Goal: Information Seeking & Learning: Learn about a topic

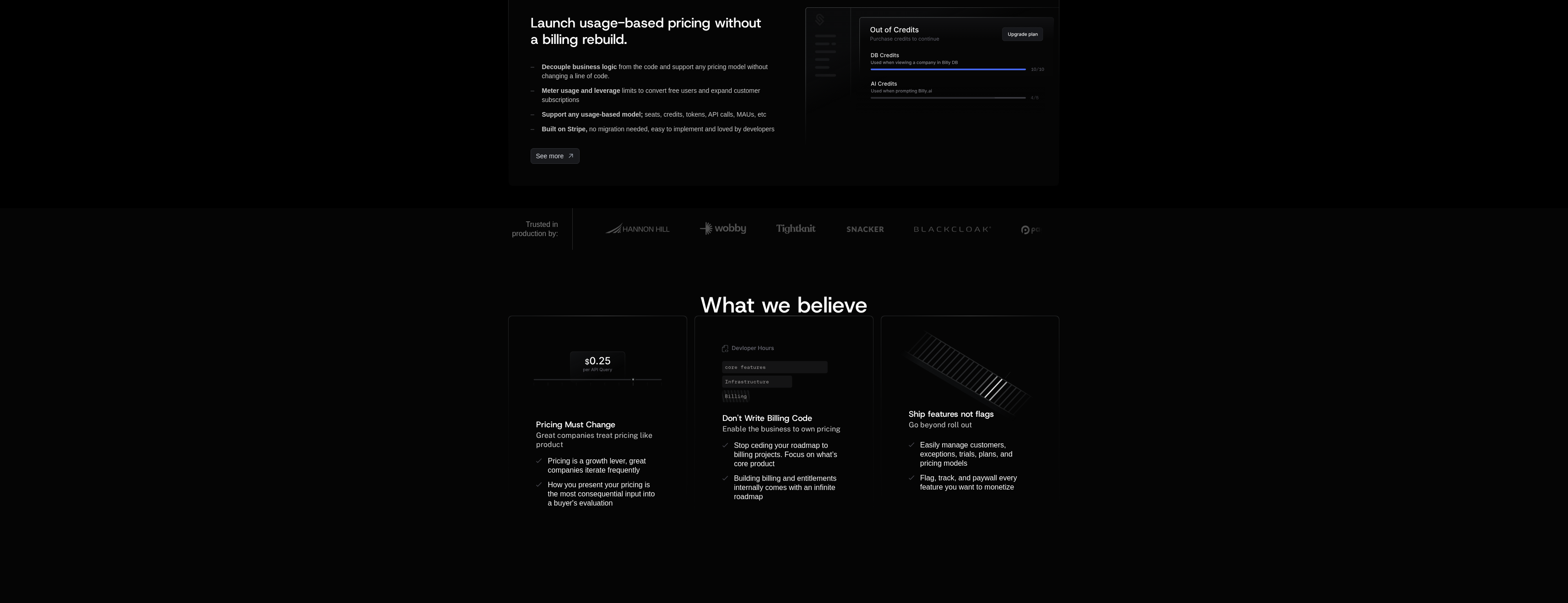
scroll to position [404, 0]
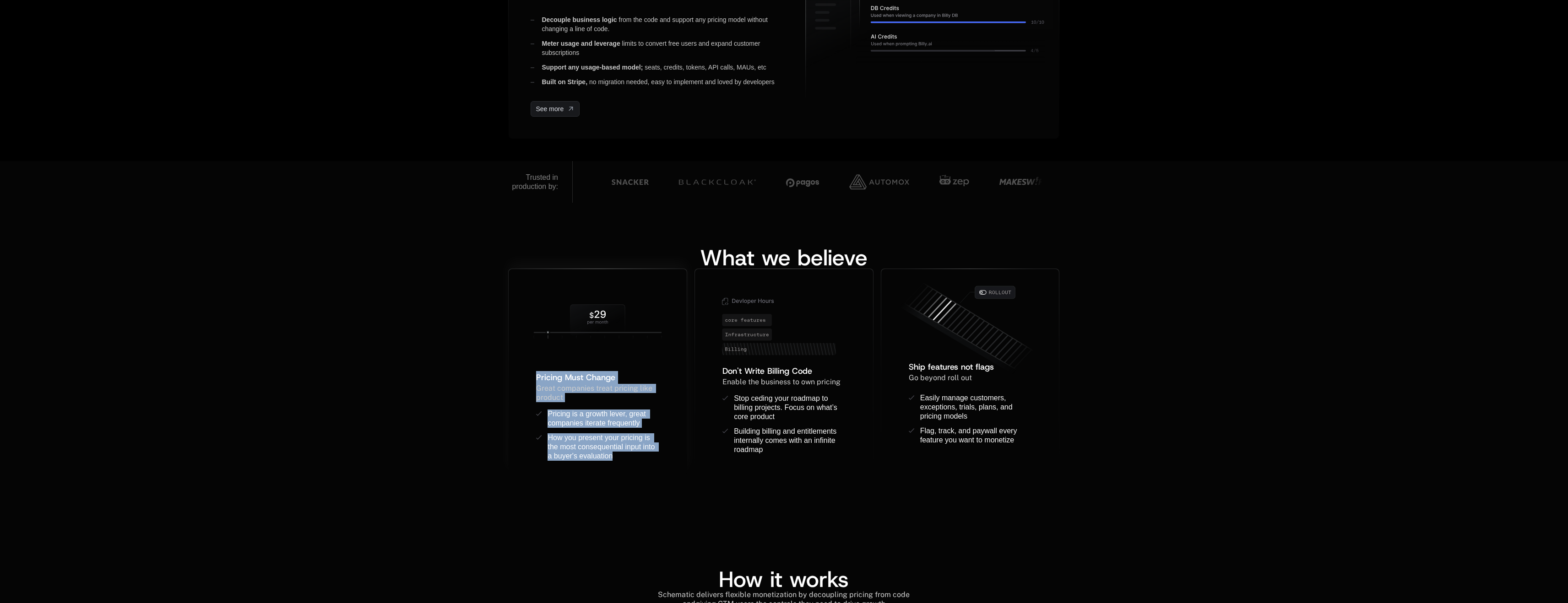
drag, startPoint x: 531, startPoint y: 375, endPoint x: 643, endPoint y: 460, distance: 140.6
click at [643, 460] on div "Pricing Must Change ﻿ ﻿ Great companies treat pricing like product ﻿ Pricing is…" at bounding box center [598, 416] width 149 height 89
click at [643, 460] on div "How you present your pricing is the most consequential input into a buyer's eva…" at bounding box center [604, 447] width 112 height 27
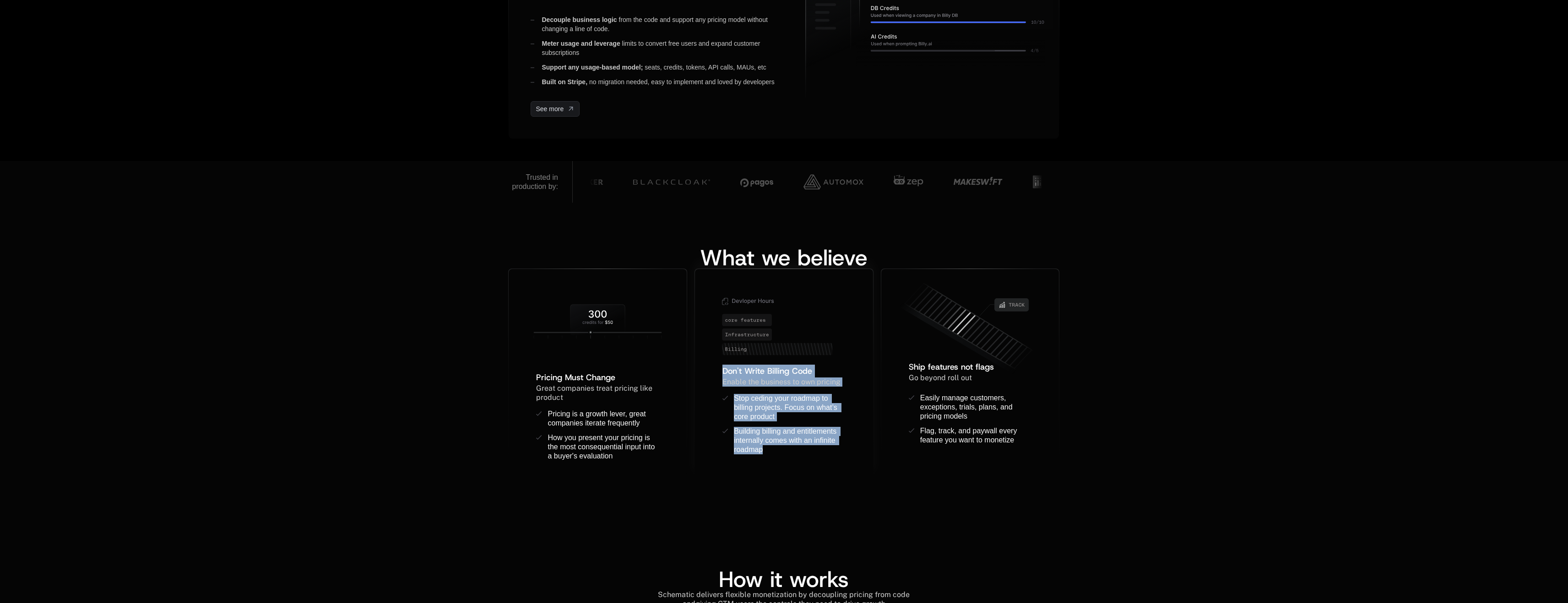
drag, startPoint x: 810, startPoint y: 455, endPoint x: 718, endPoint y: 369, distance: 125.9
click at [718, 369] on div "Don't Write Billing Code ﻿ Enable the business to own pricing ﻿ ﻿ Stop ceding y…" at bounding box center [784, 414] width 149 height 100
click at [723, 372] on span "Don't Write Billing Code" at bounding box center [767, 371] width 89 height 11
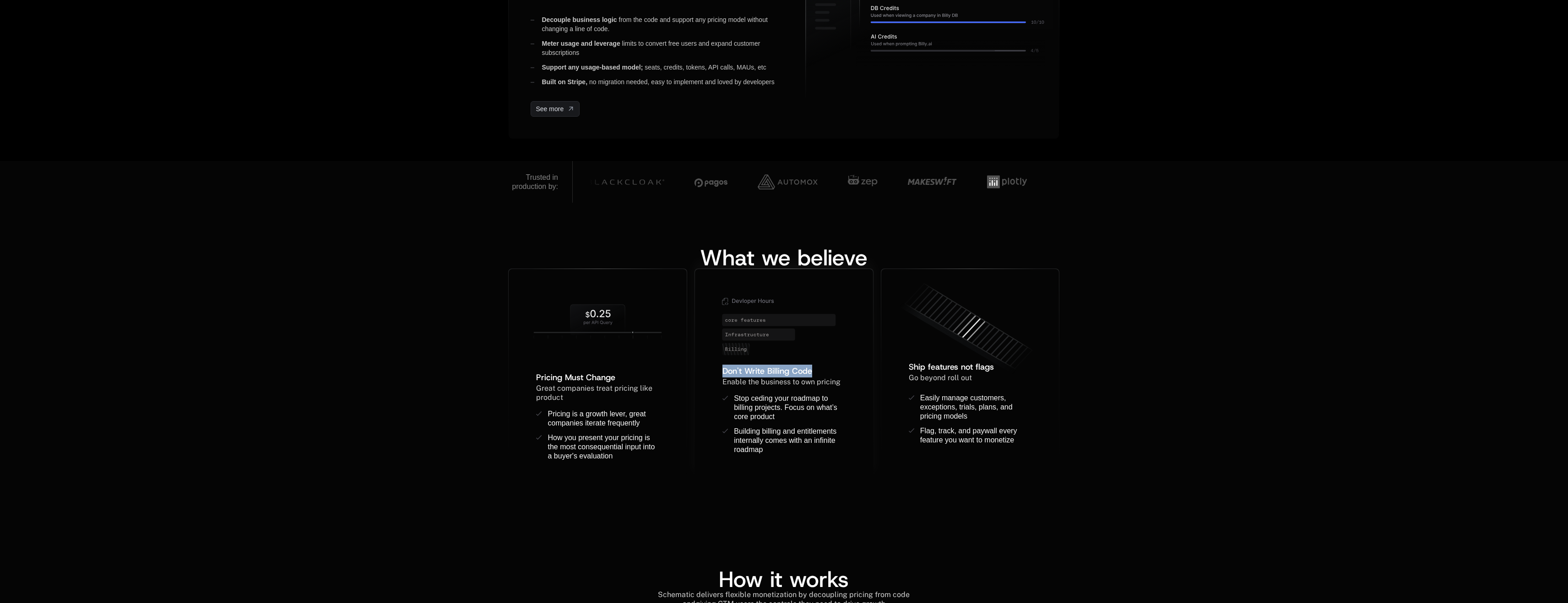
drag, startPoint x: 712, startPoint y: 366, endPoint x: 712, endPoint y: 386, distance: 20.0
click at [712, 386] on div "Don't Write Billing Code ﻿ Enable the business to own pricing ﻿ ﻿ Stop ceding y…" at bounding box center [784, 414] width 149 height 100
drag, startPoint x: 712, startPoint y: 379, endPoint x: 716, endPoint y: 392, distance: 13.6
click at [716, 392] on div "Don't Write Billing Code ﻿ Enable the business to own pricing ﻿ ﻿ Stop ceding y…" at bounding box center [784, 414] width 149 height 100
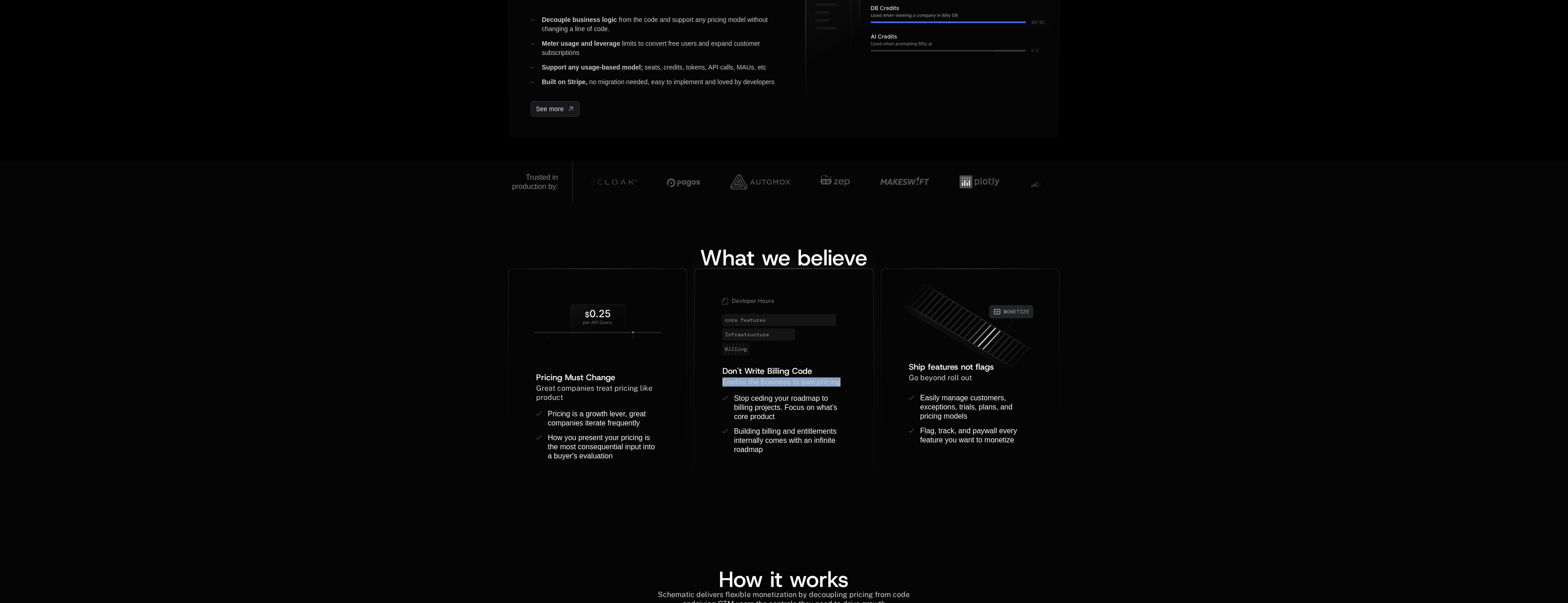
click at [716, 395] on div "Don't Write Billing Code ﻿ Enable the business to own pricing ﻿ ﻿ Stop ceding y…" at bounding box center [784, 414] width 149 height 100
drag, startPoint x: 718, startPoint y: 405, endPoint x: 721, endPoint y: 426, distance: 21.2
click at [721, 426] on div "Don't Write Billing Code ﻿ Enable the business to own pricing ﻿ ﻿ Stop ceding y…" at bounding box center [784, 414] width 149 height 100
drag, startPoint x: 721, startPoint y: 427, endPoint x: 723, endPoint y: 456, distance: 29.1
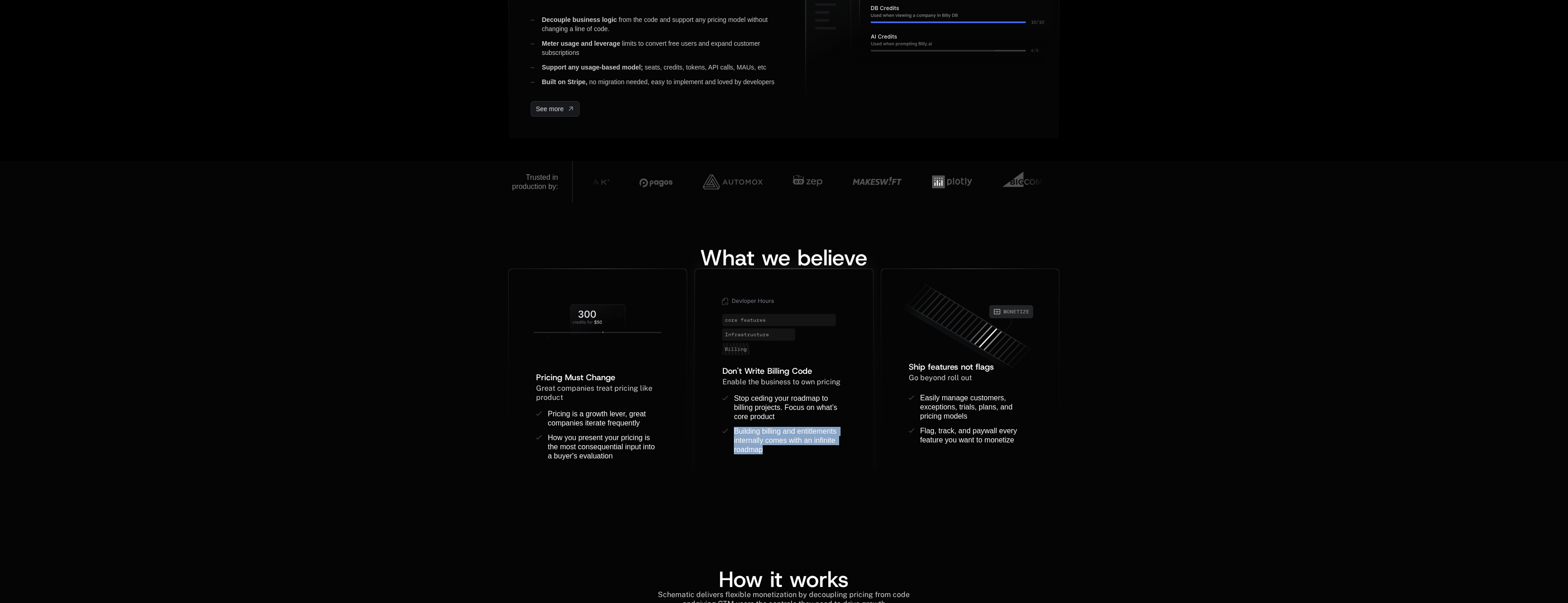
click at [723, 456] on div "Don't Write Billing Code ﻿ Enable the business to own pricing ﻿ ﻿ Stop ceding y…" at bounding box center [784, 414] width 149 height 100
click at [723, 456] on ul "Stop ceding your roadmap to billing projects. Focus on what’s core product Buil…" at bounding box center [784, 430] width 123 height 71
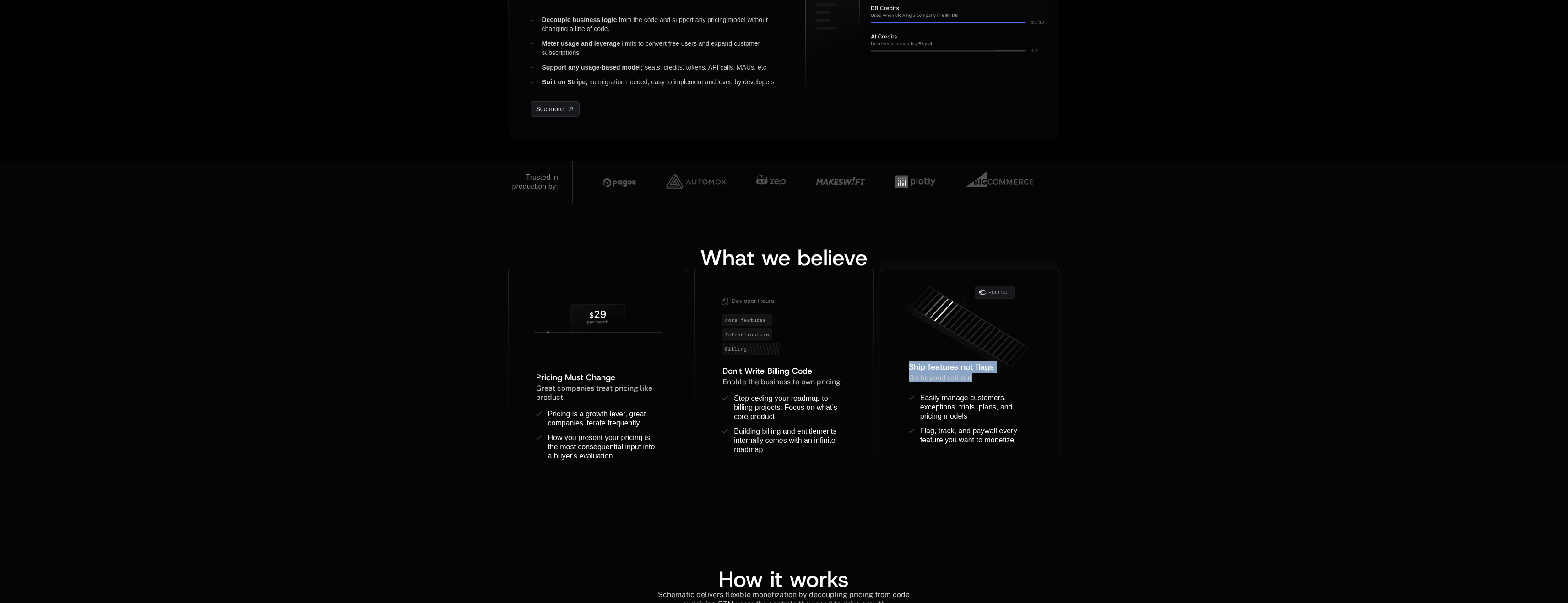
drag, startPoint x: 897, startPoint y: 366, endPoint x: 898, endPoint y: 387, distance: 21.0
click at [898, 387] on div "Ship features not flags ﻿ Go beyond roll out ﻿ ﻿ Easily manage customers, excep…" at bounding box center [970, 401] width 149 height 109
drag, startPoint x: 895, startPoint y: 394, endPoint x: 897, endPoint y: 402, distance: 8.2
click at [895, 395] on div "Ship features not flags ﻿ Go beyond roll out ﻿ ﻿ Easily manage customers, excep…" at bounding box center [970, 369] width 178 height 201
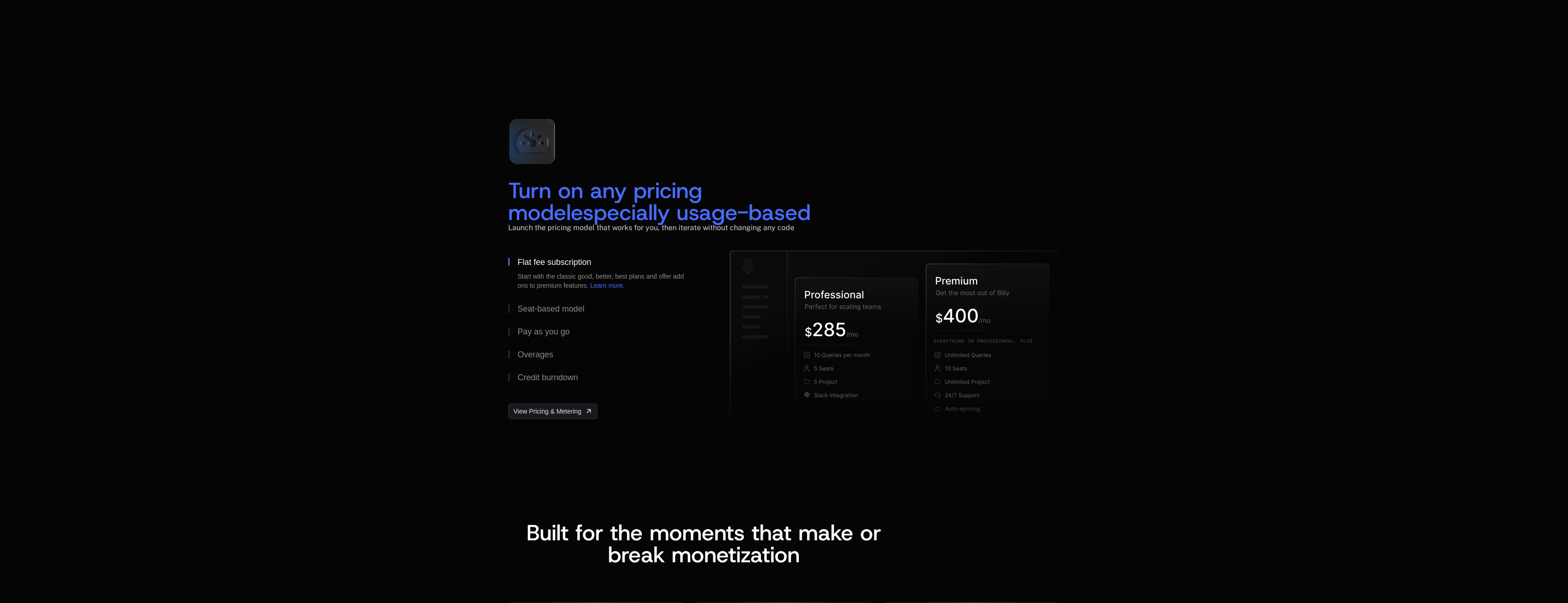
scroll to position [1227, 0]
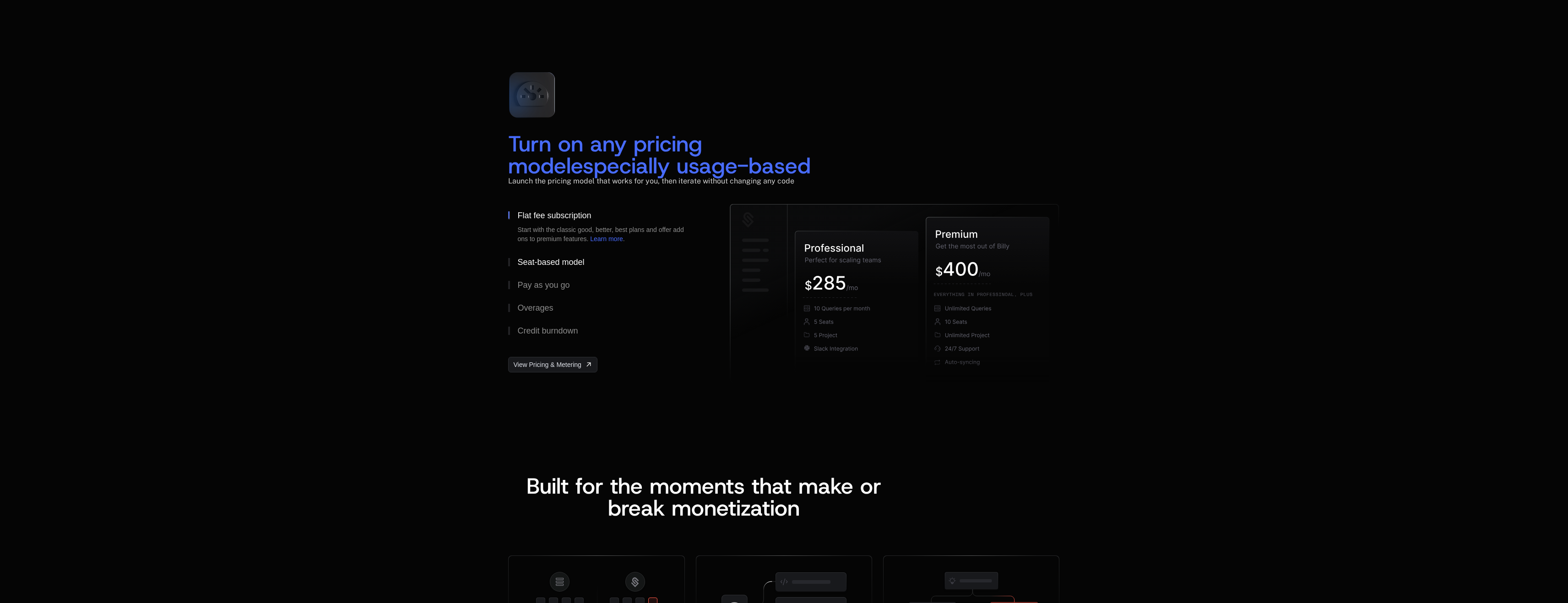
click at [559, 259] on div "Seat-based model" at bounding box center [551, 262] width 67 height 9
click at [538, 288] on div "Pay as you go" at bounding box center [544, 285] width 52 height 9
click at [536, 309] on div "Overages" at bounding box center [535, 308] width 36 height 9
click at [542, 336] on button "Credit burndown" at bounding box center [604, 331] width 192 height 23
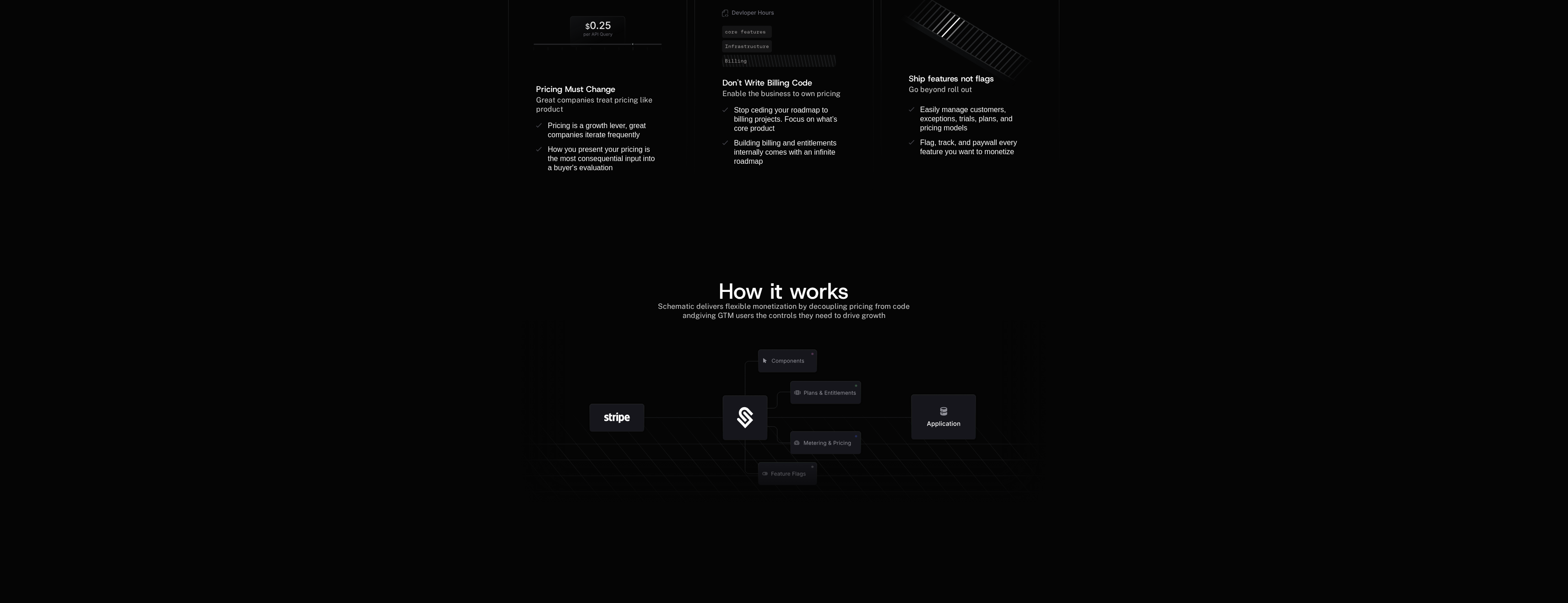
scroll to position [0, 0]
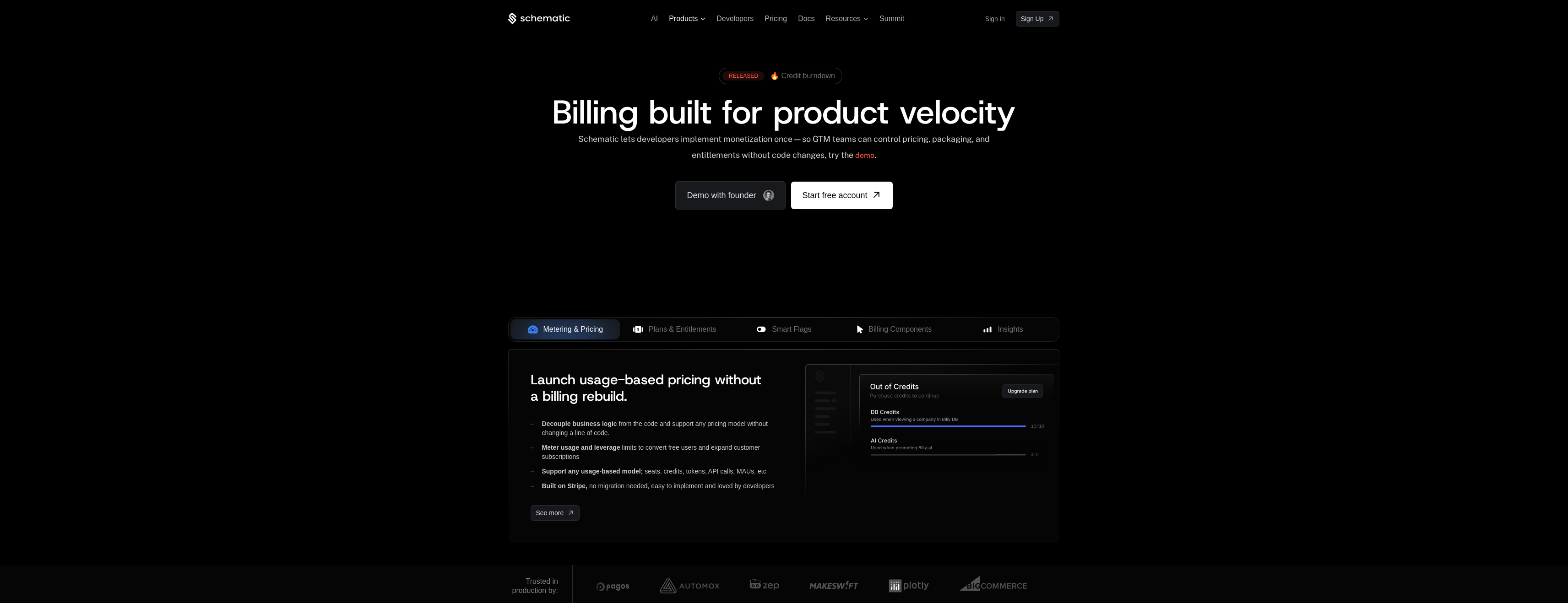
click at [700, 18] on span "Products" at bounding box center [687, 19] width 37 height 11
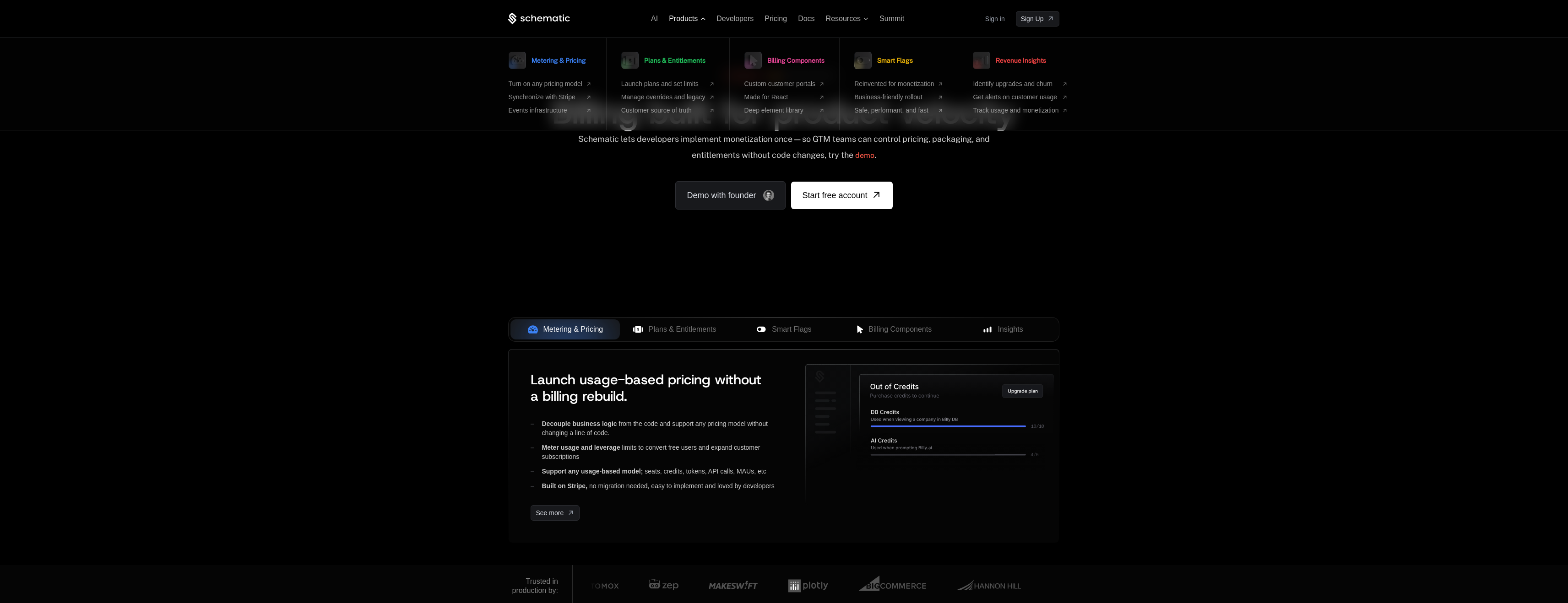
click at [701, 18] on icon at bounding box center [703, 19] width 5 height 3
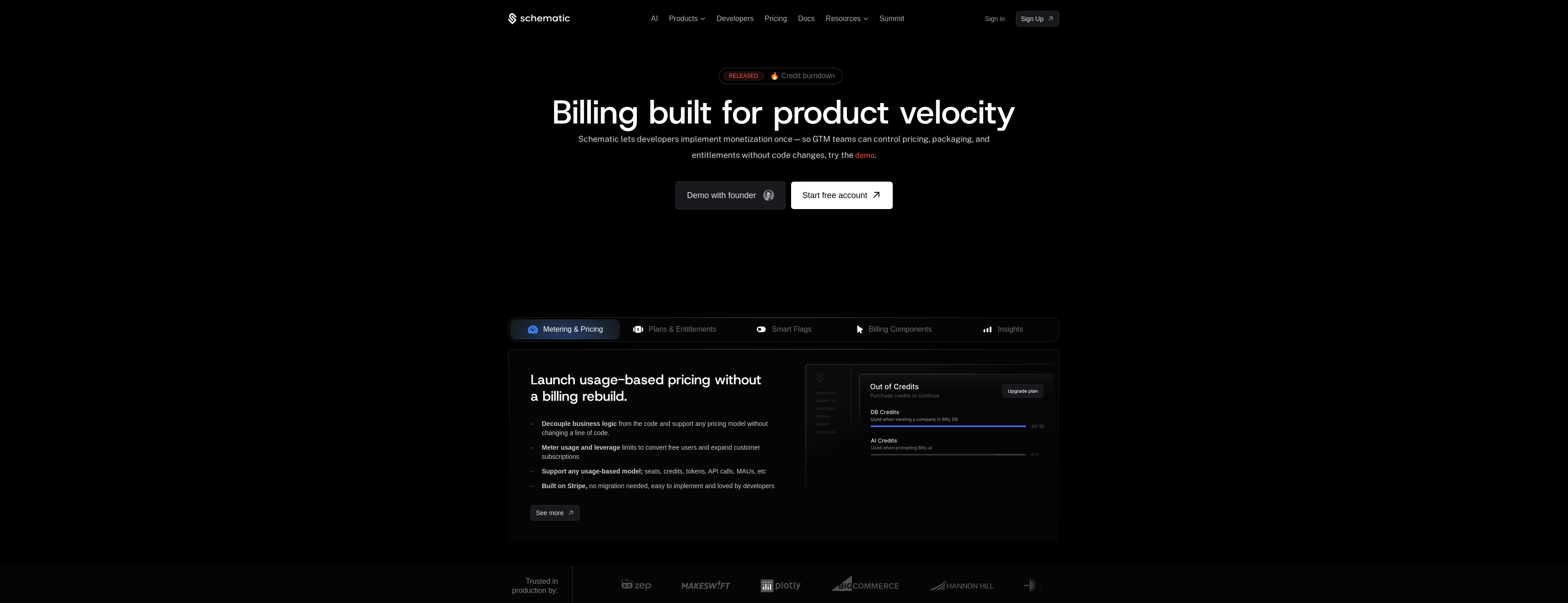
click at [816, 21] on ul "AI Products Developers Pricing Docs Resources Summit" at bounding box center [778, 19] width 253 height 11
click at [808, 19] on span "Docs" at bounding box center [806, 18] width 16 height 8
